Goal: Understand process/instructions: Learn how to perform a task or action

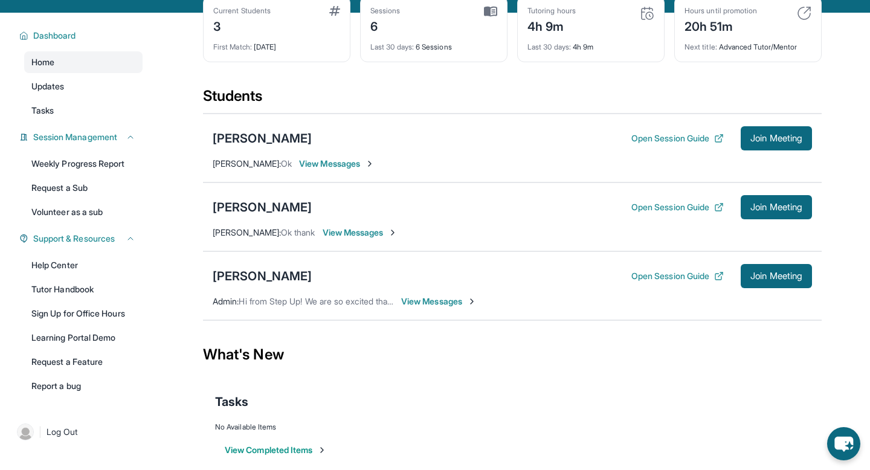
scroll to position [64, 0]
click at [669, 137] on button "Open Session Guide" at bounding box center [678, 139] width 92 height 12
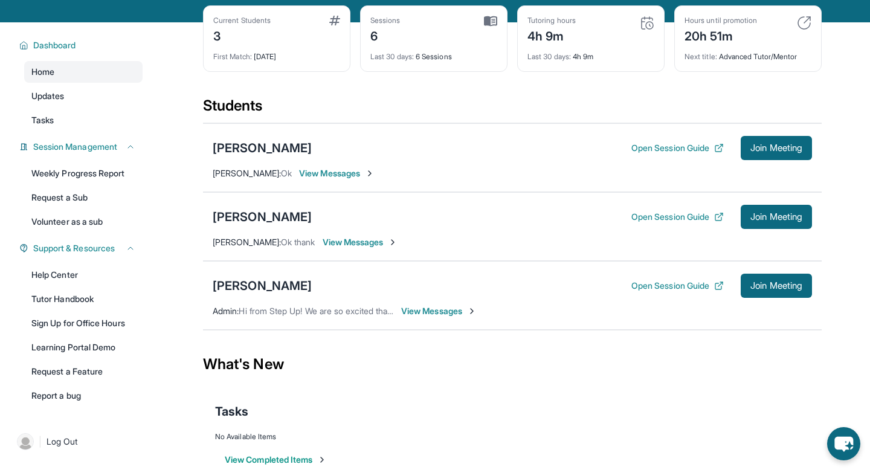
scroll to position [0, 0]
